Goal: Task Accomplishment & Management: Use online tool/utility

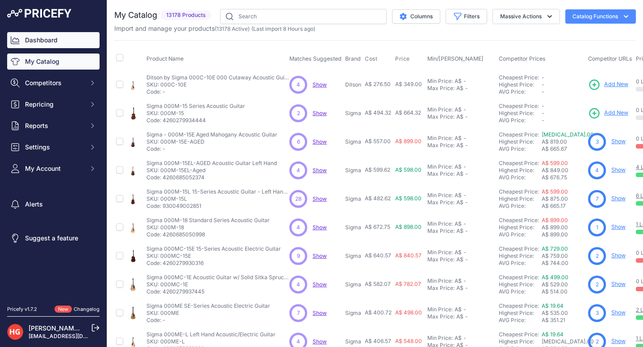
click at [67, 39] on link "Dashboard" at bounding box center [53, 40] width 92 height 16
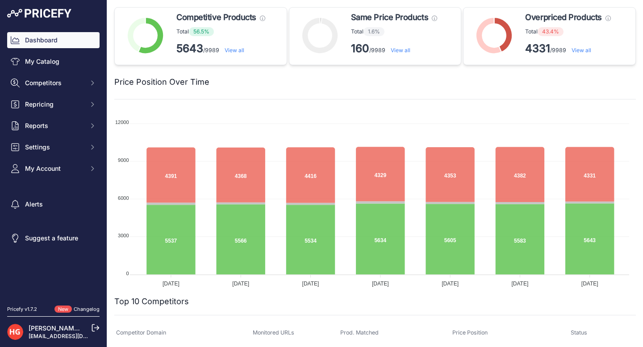
click at [580, 52] on link "View all" at bounding box center [581, 50] width 20 height 7
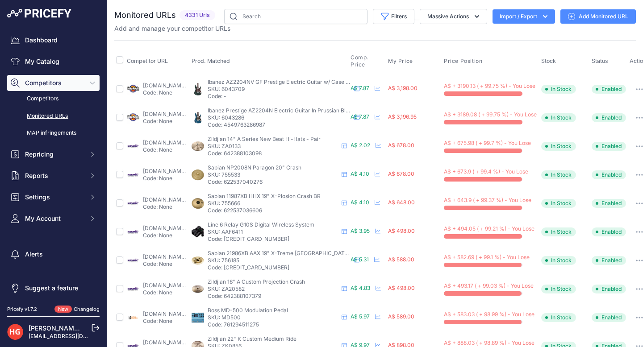
click at [193, 114] on link "[DOMAIN_NAME][URL]" at bounding box center [172, 114] width 58 height 7
click at [119, 173] on input "checkbox" at bounding box center [119, 174] width 7 height 7
checkbox input "true"
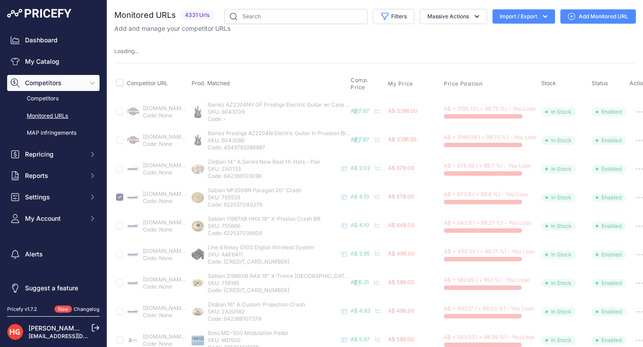
select select
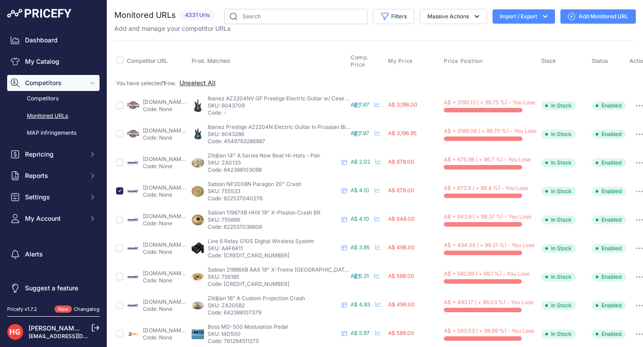
click at [121, 109] on td at bounding box center [119, 105] width 11 height 29
click at [120, 106] on input "checkbox" at bounding box center [119, 105] width 7 height 7
checkbox input "true"
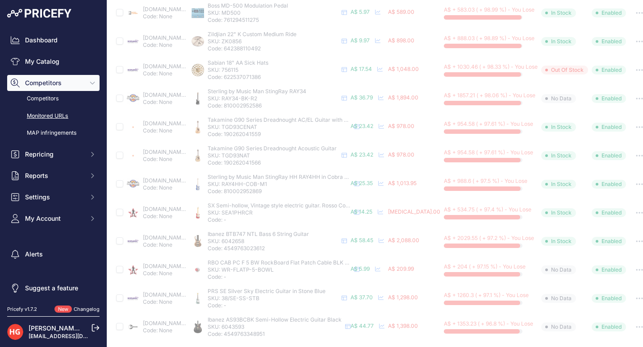
scroll to position [381, 0]
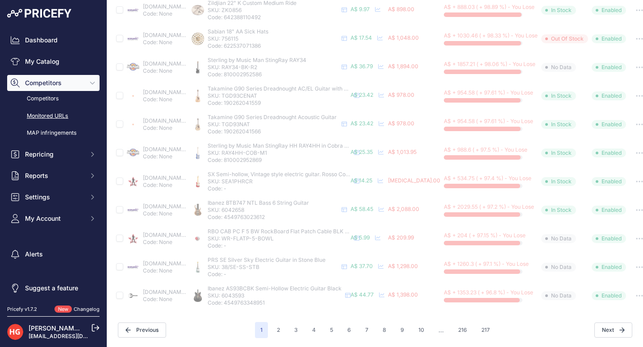
select select
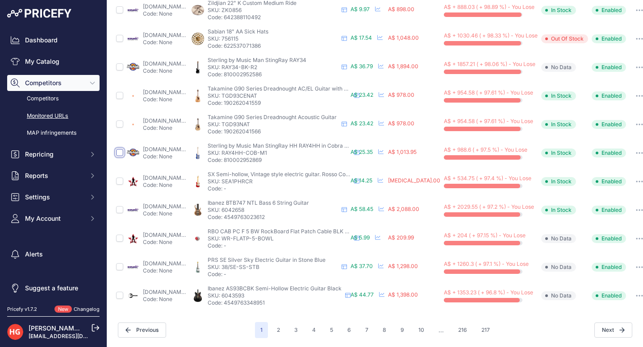
click at [119, 149] on input "checkbox" at bounding box center [119, 152] width 7 height 7
checkbox input "true"
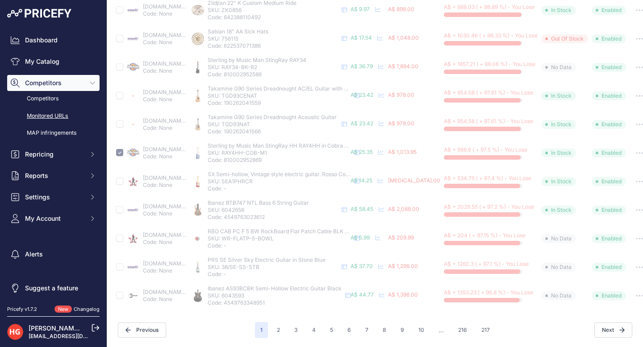
scroll to position [0, 0]
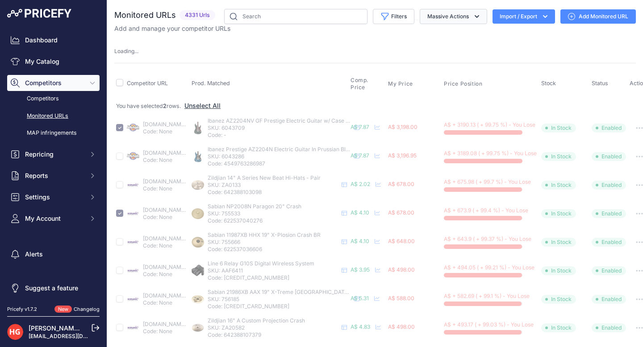
click at [445, 20] on button "Massive Actions" at bounding box center [453, 16] width 67 height 15
select select
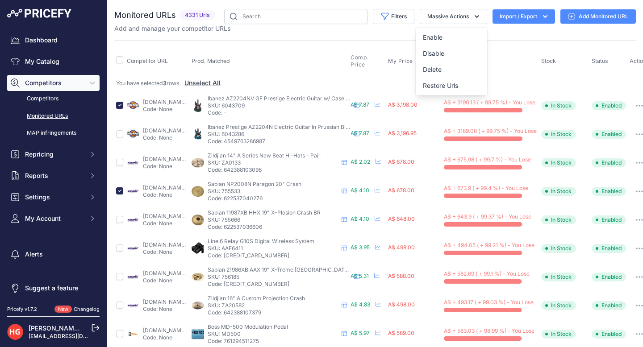
click at [332, 61] on th "Prod. Matched" at bounding box center [269, 61] width 159 height 27
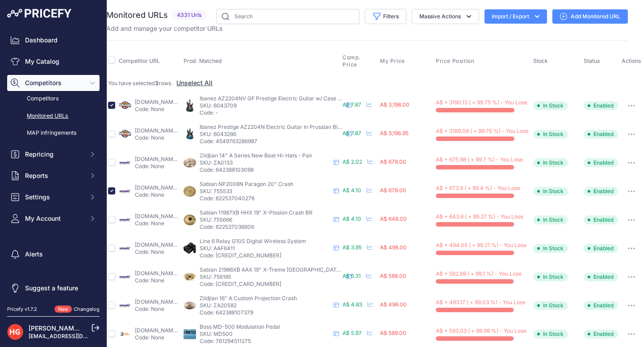
click at [622, 107] on button "button" at bounding box center [631, 106] width 18 height 12
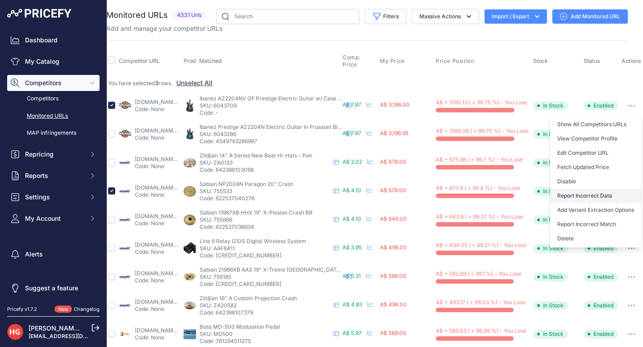
click at [574, 194] on button "Report Incorrect Data" at bounding box center [595, 196] width 91 height 14
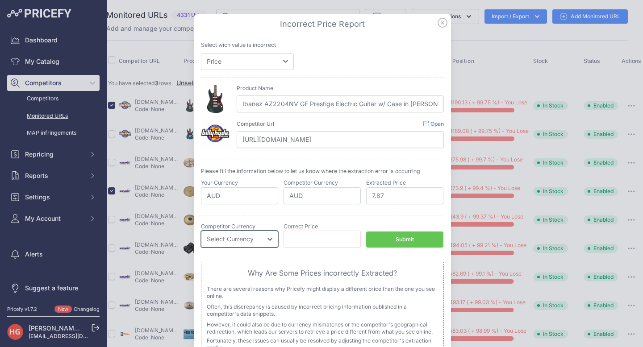
click at [249, 237] on select "Select Currency EUR CAD CNY JPY PLN" at bounding box center [239, 239] width 77 height 17
select select "AUD"
click at [201, 231] on select "Select Currency EUR CAD CNY JPY PLN" at bounding box center [239, 239] width 77 height 17
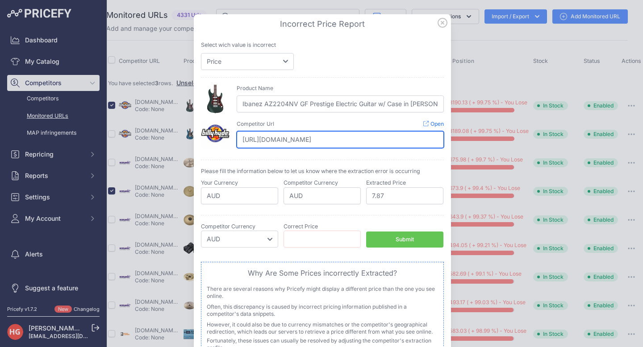
click at [273, 136] on input "[URL][DOMAIN_NAME]" at bounding box center [340, 139] width 207 height 17
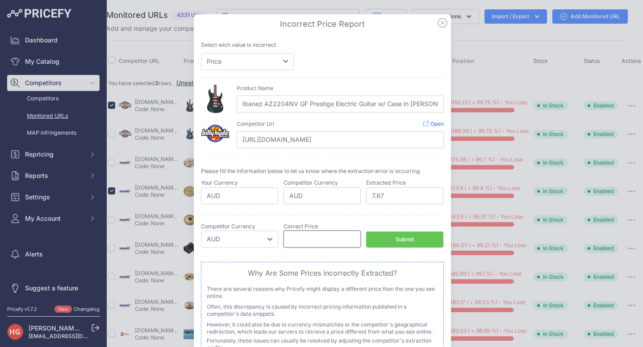
click at [306, 243] on input "number" at bounding box center [321, 239] width 77 height 17
paste input "3439.00"
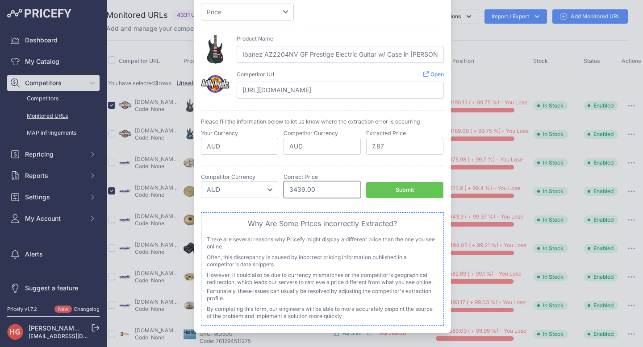
type input "3439.00"
click at [391, 183] on button "Submit" at bounding box center [404, 190] width 77 height 17
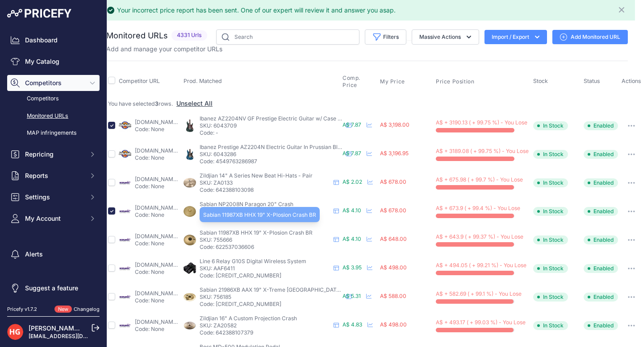
scroll to position [0, 0]
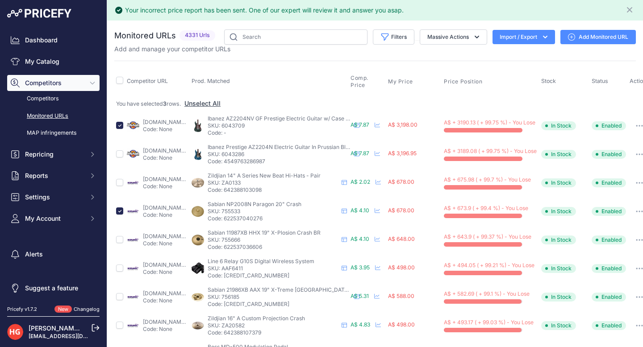
click at [200, 207] on link "[DOMAIN_NAME][URL]" at bounding box center [172, 207] width 58 height 7
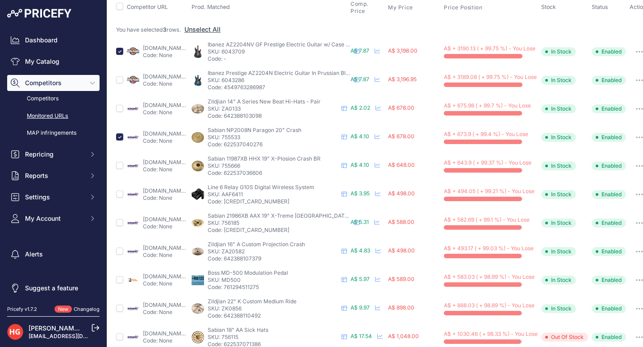
click at [183, 219] on link "[DOMAIN_NAME][URL]" at bounding box center [172, 219] width 58 height 7
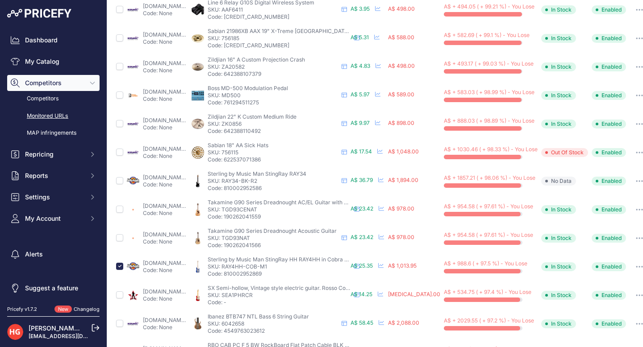
scroll to position [296, 0]
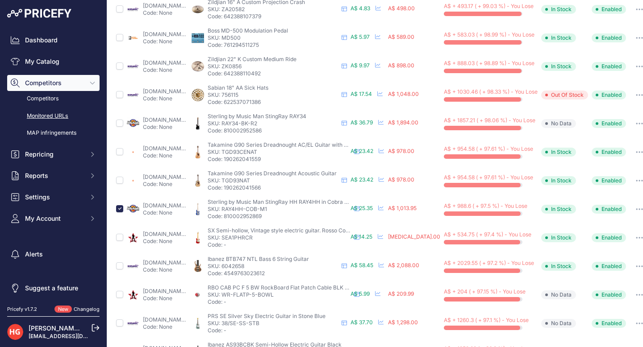
click at [192, 233] on link "[DOMAIN_NAME][URL]" at bounding box center [172, 234] width 58 height 7
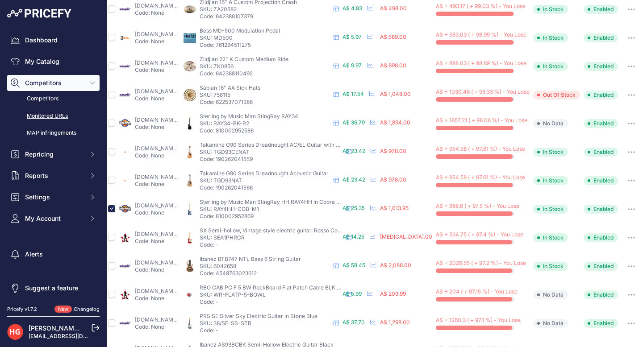
click at [622, 208] on button "button" at bounding box center [631, 209] width 18 height 12
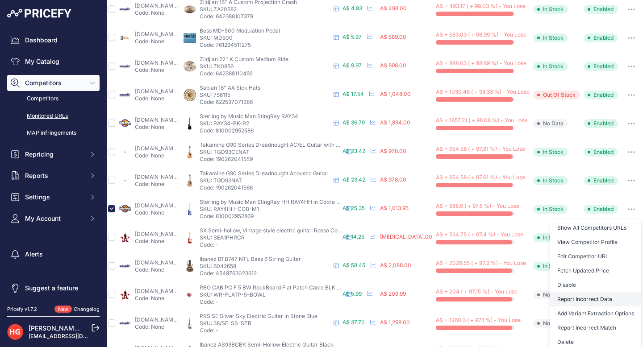
click at [559, 299] on button "Report Incorrect Data" at bounding box center [595, 299] width 91 height 14
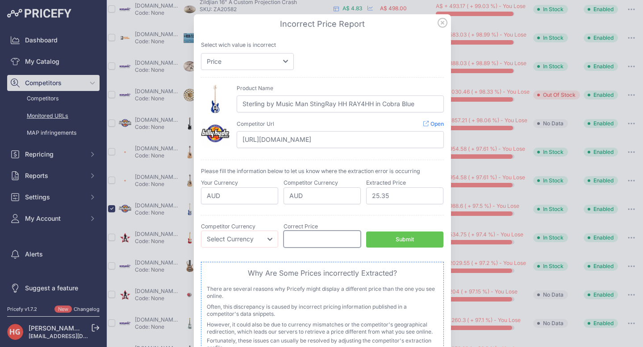
click at [317, 241] on input "number" at bounding box center [321, 239] width 77 height 17
paste input "550.00"
type input "550.00"
click at [224, 231] on select "Select Currency EUR CAD CNY JPY PLN" at bounding box center [239, 239] width 77 height 17
select select "AUD"
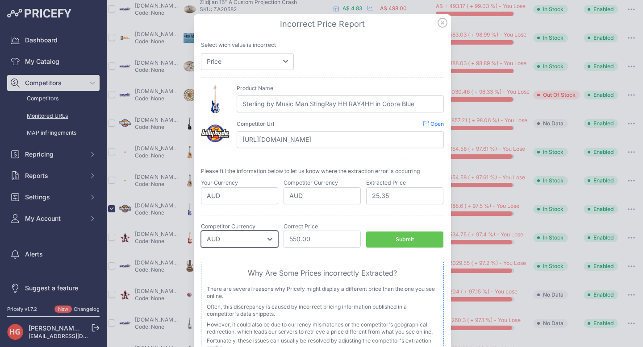
click at [201, 231] on select "Select Currency EUR CAD CNY JPY PLN" at bounding box center [239, 239] width 77 height 17
click at [389, 237] on button "Submit" at bounding box center [404, 240] width 77 height 17
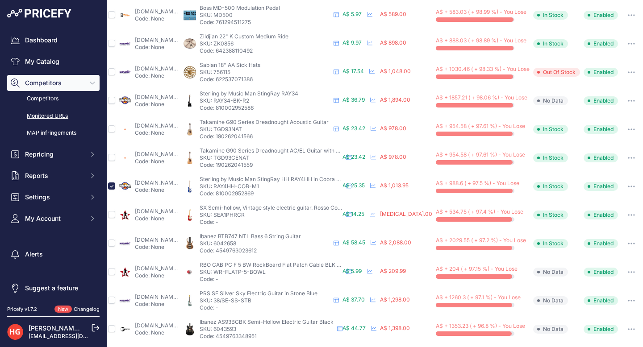
scroll to position [316, 0]
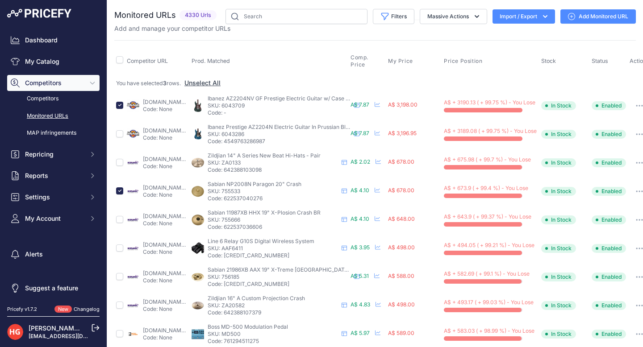
scroll to position [296, 0]
